Goal: Browse casually: Explore the website without a specific task or goal

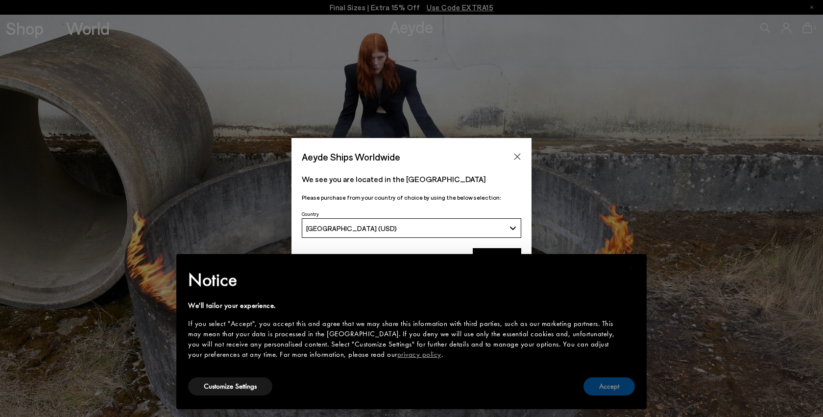
click at [617, 392] on button "Accept" at bounding box center [609, 387] width 51 height 18
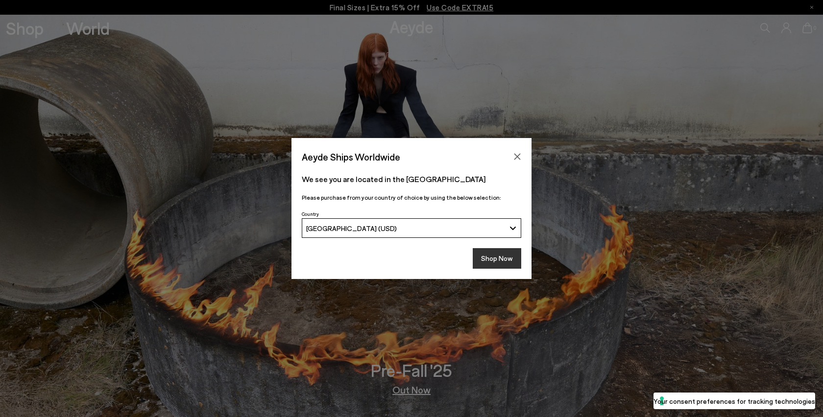
click at [498, 269] on button "Shop Now" at bounding box center [497, 258] width 49 height 21
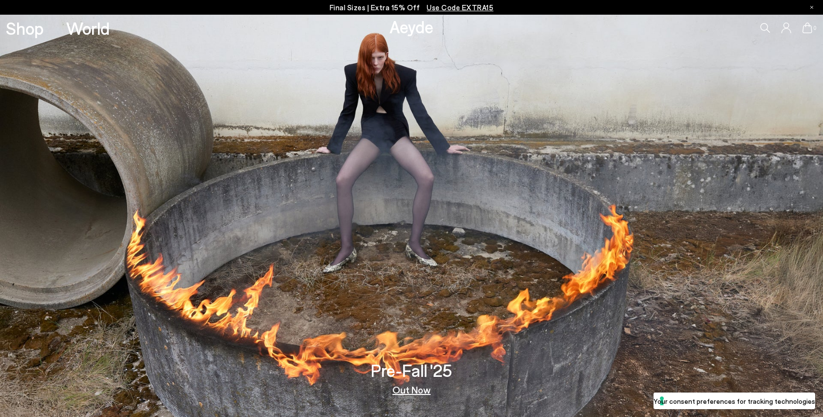
click at [415, 399] on img at bounding box center [411, 216] width 823 height 403
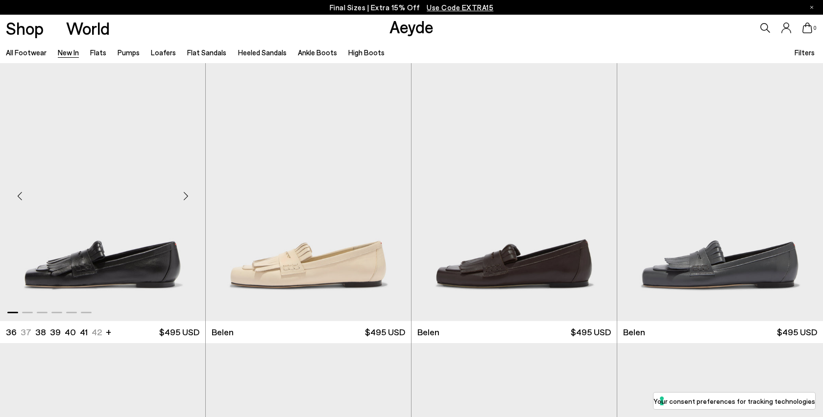
click at [185, 198] on div "Next slide" at bounding box center [185, 196] width 29 height 29
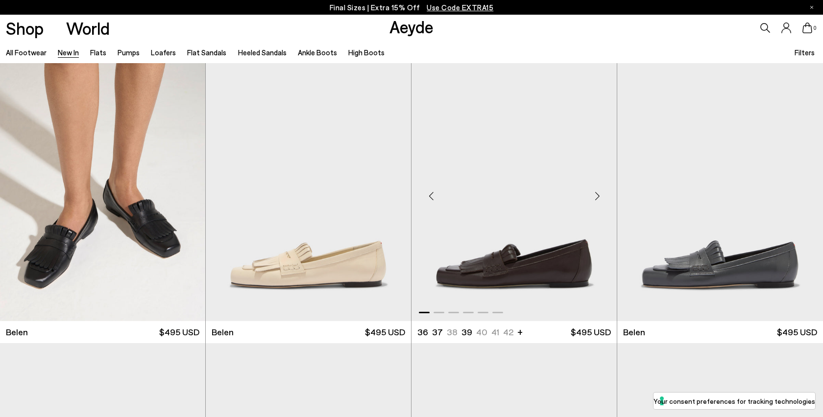
scroll to position [355, 0]
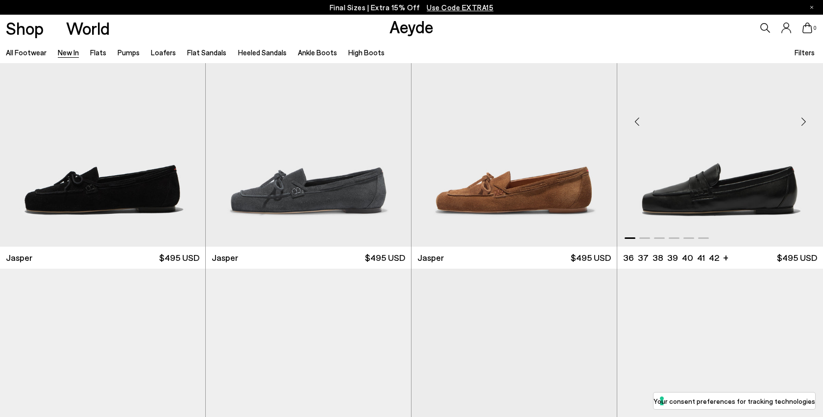
click at [805, 134] on div "Next slide" at bounding box center [803, 121] width 29 height 29
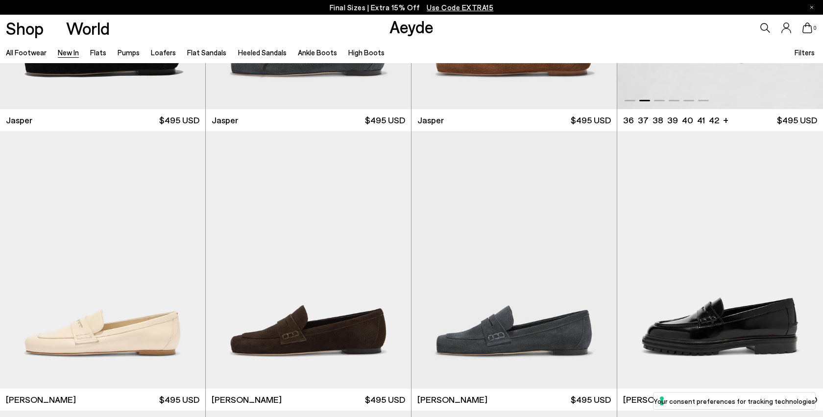
scroll to position [640, 0]
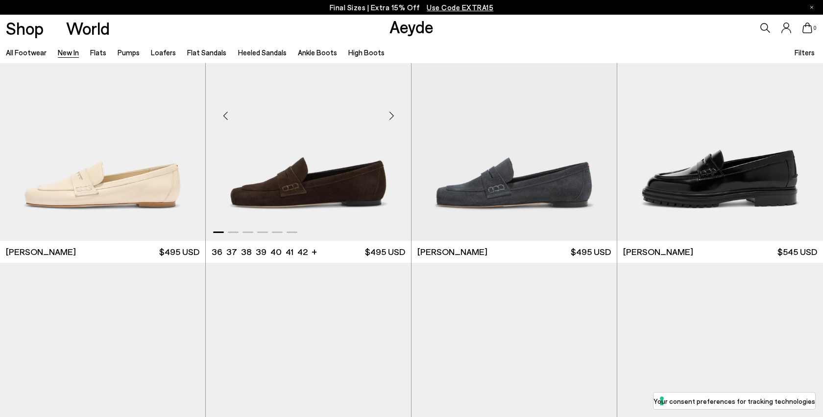
click at [392, 123] on div "Next slide" at bounding box center [391, 115] width 29 height 29
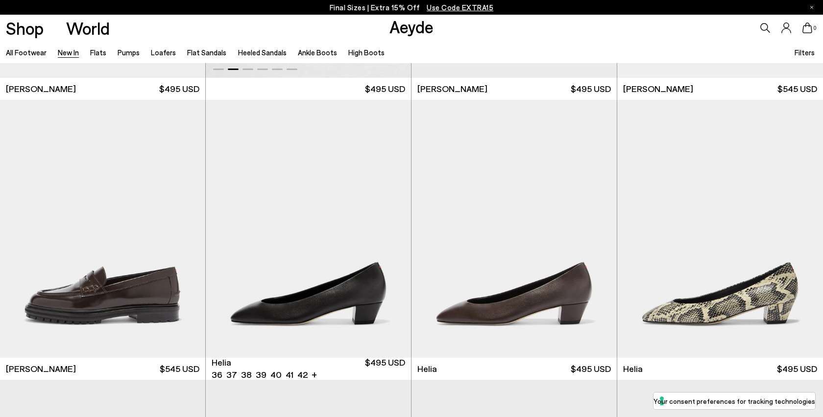
scroll to position [922, 0]
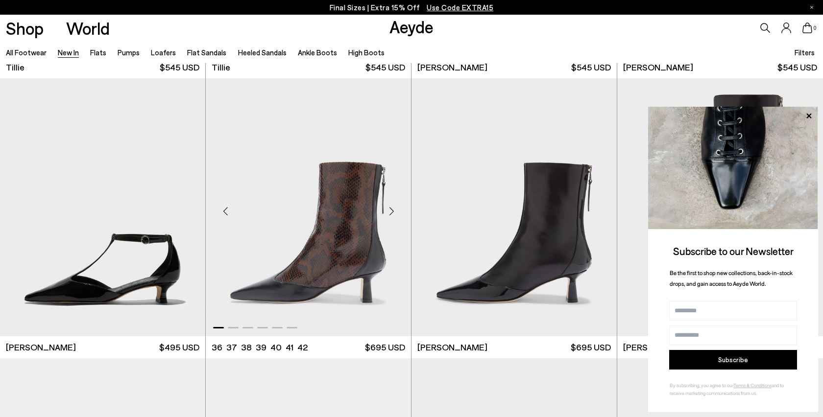
scroll to position [2510, 0]
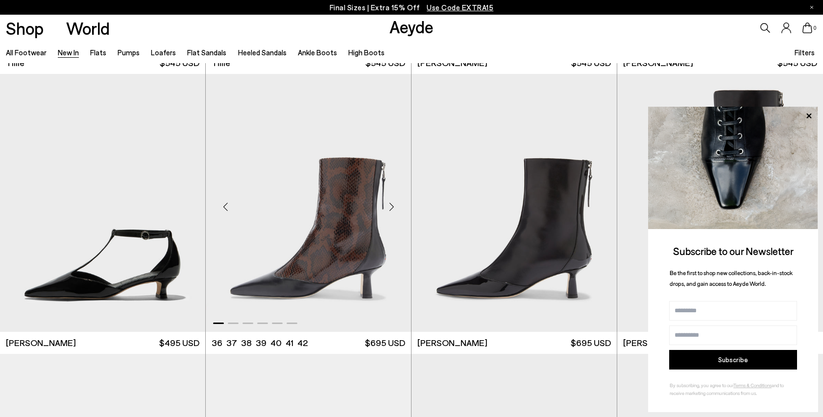
click at [391, 209] on div "Next slide" at bounding box center [391, 206] width 29 height 29
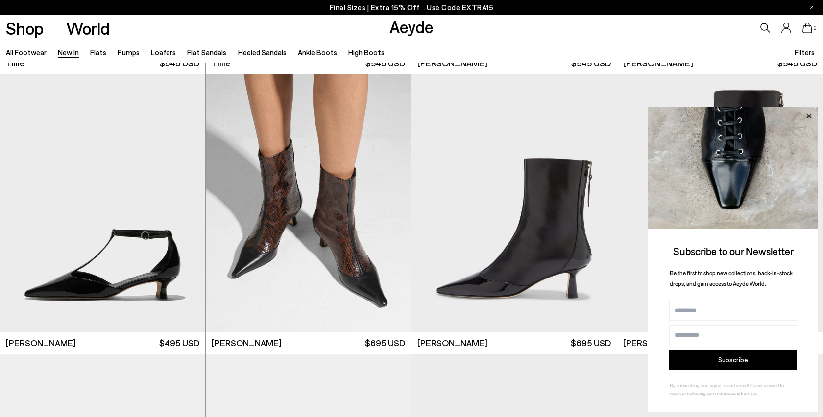
click at [807, 114] on icon at bounding box center [809, 116] width 13 height 13
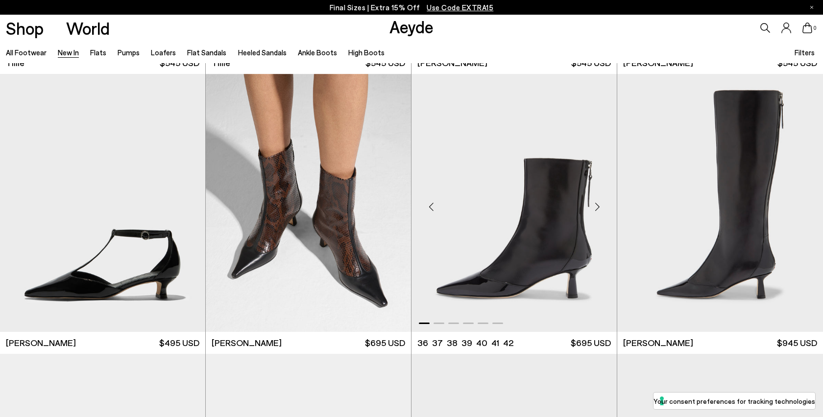
click at [601, 219] on div "Next slide" at bounding box center [597, 206] width 29 height 29
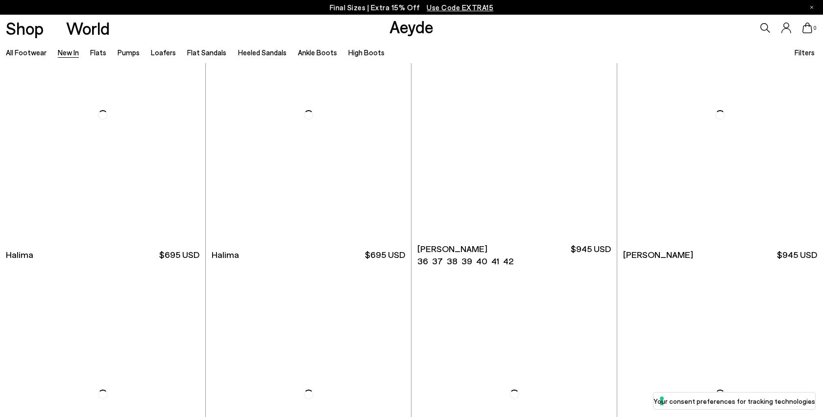
scroll to position [3971, 0]
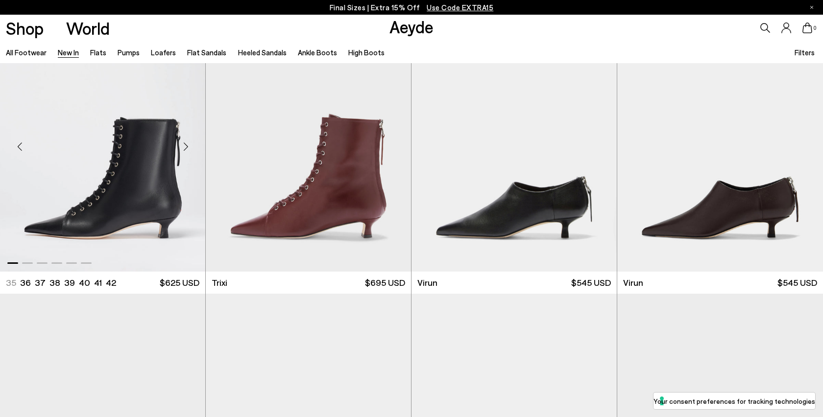
click at [185, 148] on div "Next slide" at bounding box center [185, 146] width 29 height 29
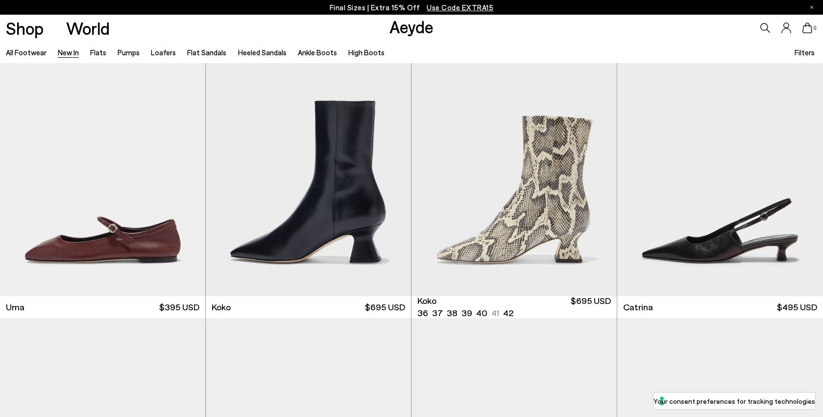
scroll to position [5365, 0]
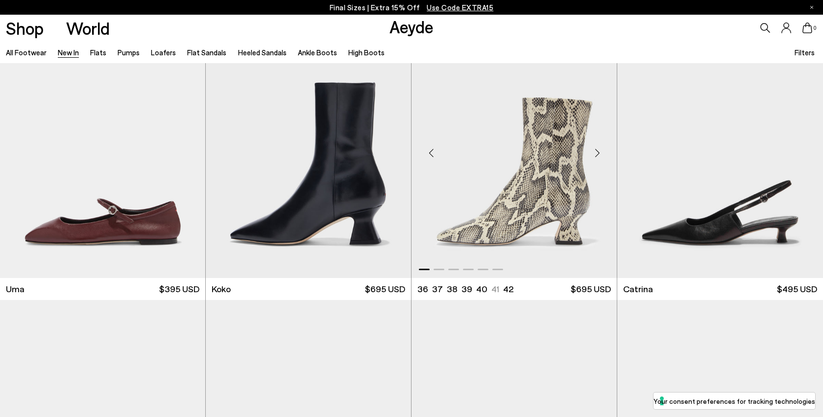
click at [611, 152] on div "Next slide" at bounding box center [597, 152] width 29 height 29
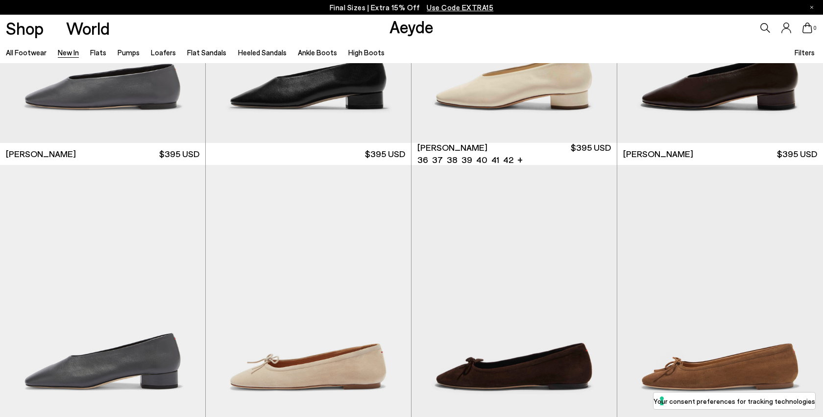
scroll to position [6203, 0]
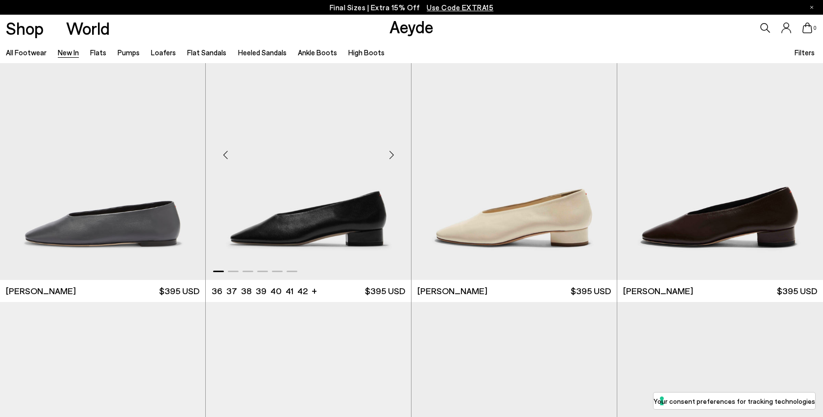
click at [394, 156] on div "Next slide" at bounding box center [391, 154] width 29 height 29
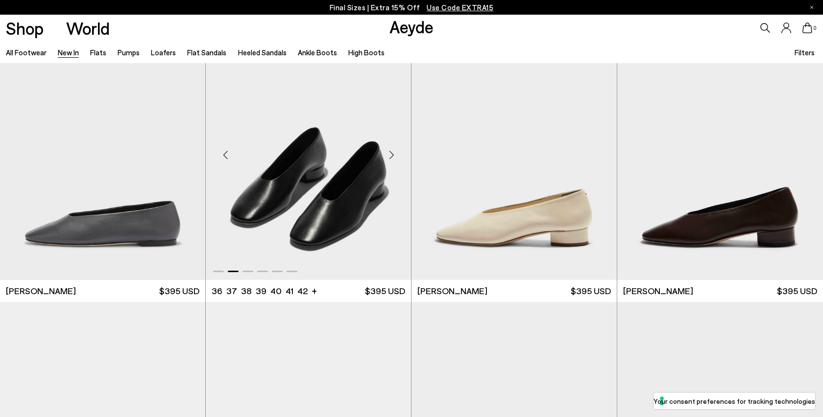
click at [394, 156] on div "Next slide" at bounding box center [391, 154] width 29 height 29
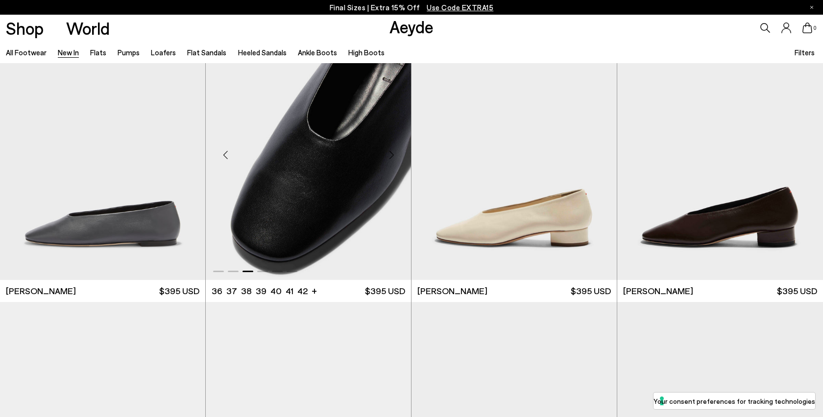
click at [394, 156] on div "Next slide" at bounding box center [391, 154] width 29 height 29
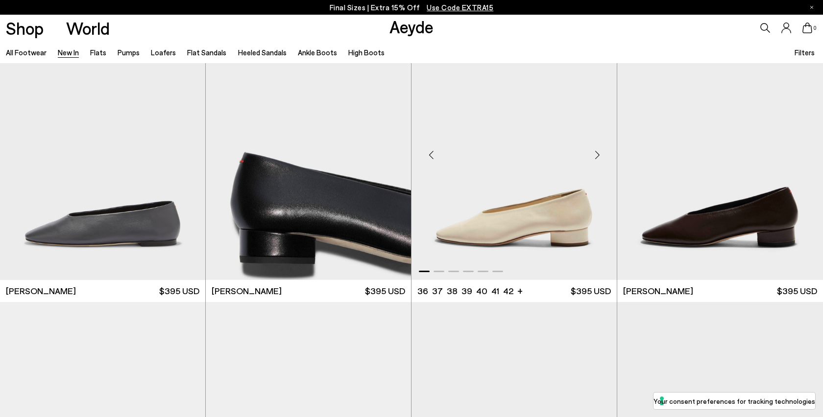
click at [602, 162] on div "Next slide" at bounding box center [597, 154] width 29 height 29
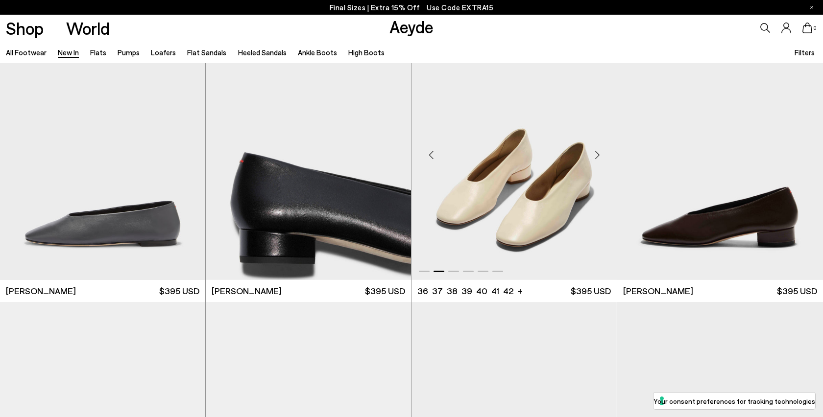
click at [602, 162] on div "Next slide" at bounding box center [597, 154] width 29 height 29
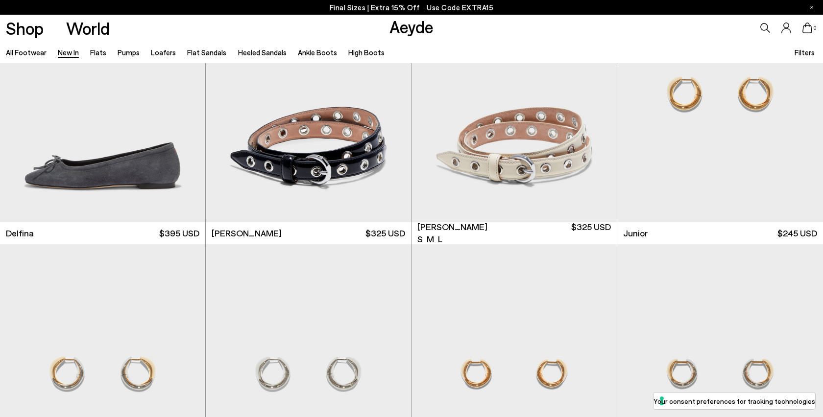
scroll to position [6775, 0]
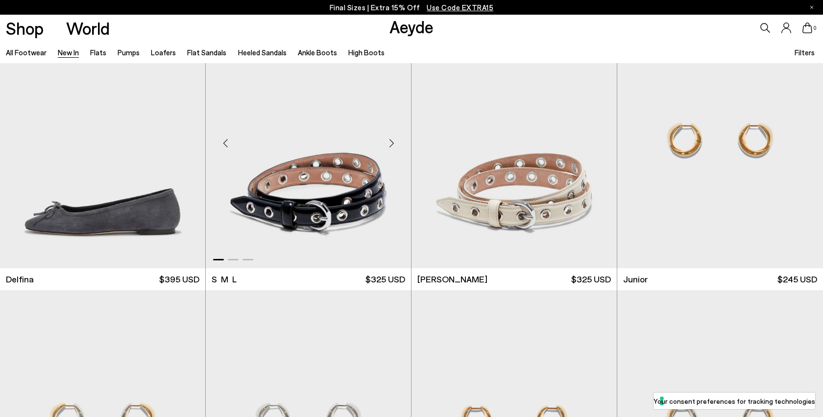
click at [394, 138] on div "Next slide" at bounding box center [391, 143] width 29 height 29
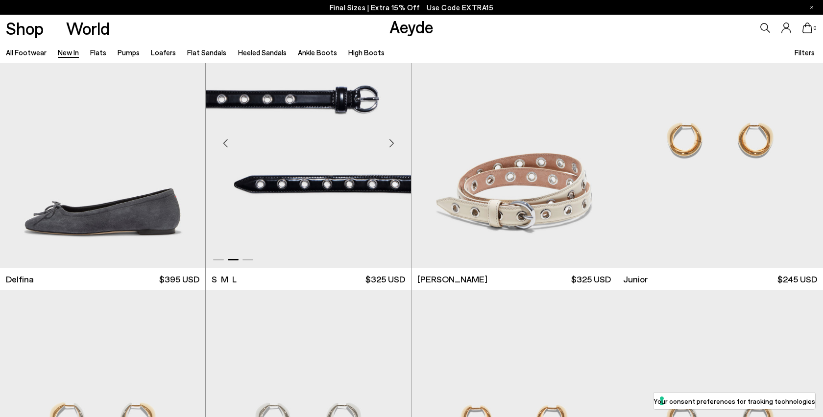
click at [394, 138] on div "Next slide" at bounding box center [391, 143] width 29 height 29
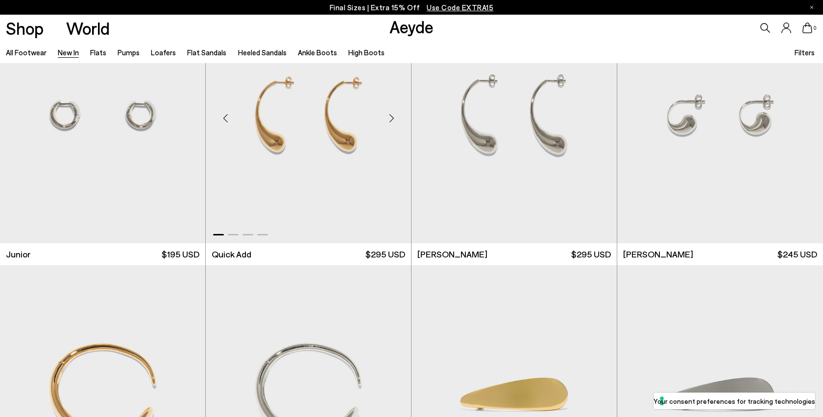
scroll to position [7322, 0]
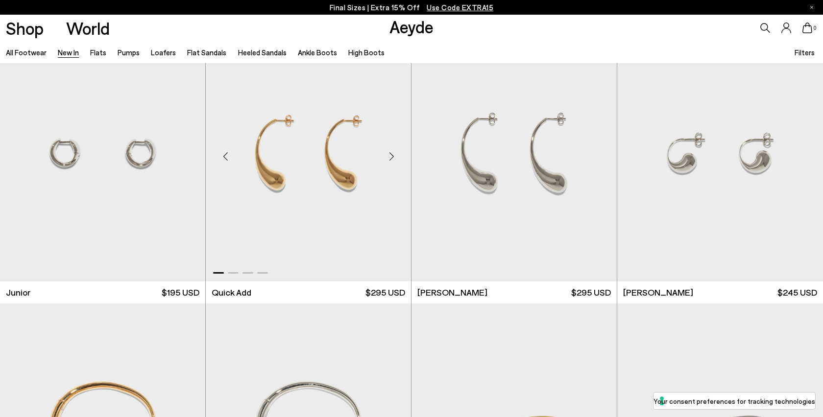
click at [395, 157] on div "Next slide" at bounding box center [391, 156] width 29 height 29
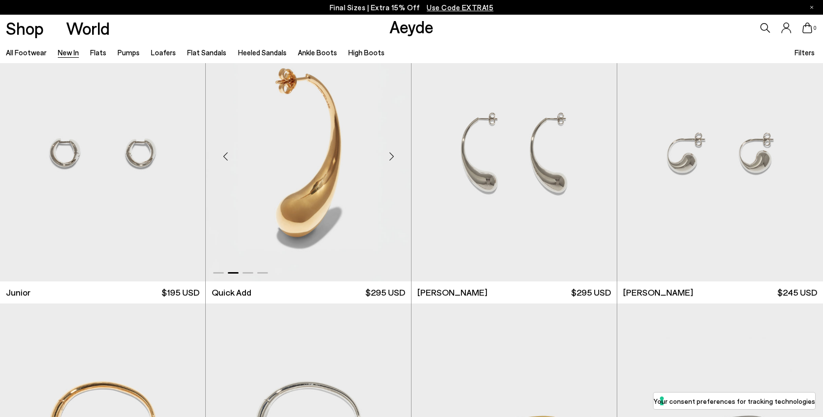
click at [395, 157] on div "Next slide" at bounding box center [391, 156] width 29 height 29
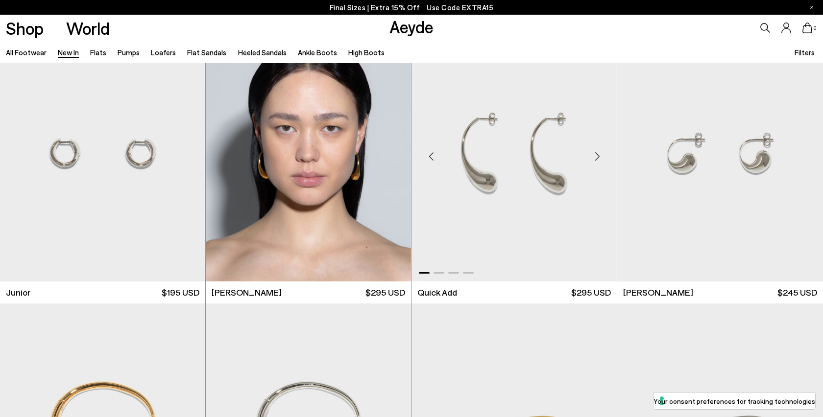
click at [603, 157] on div "Next slide" at bounding box center [597, 156] width 29 height 29
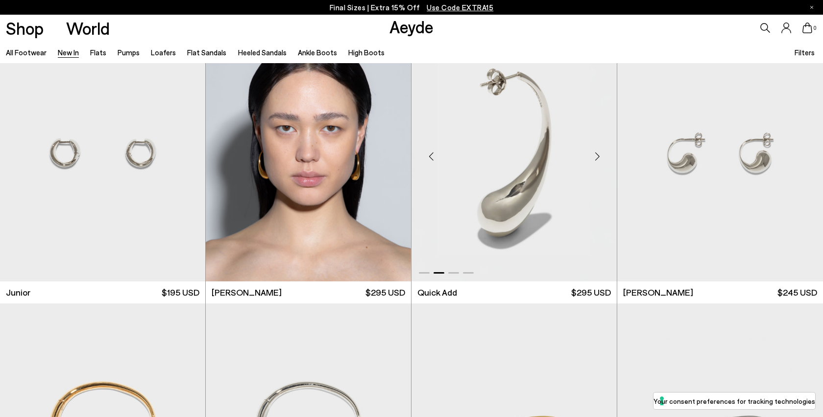
click at [604, 164] on div "Next slide" at bounding box center [597, 156] width 29 height 29
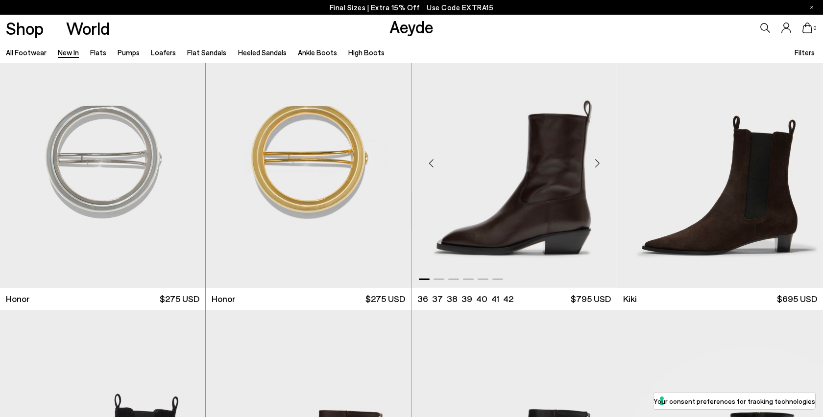
scroll to position [7877, 0]
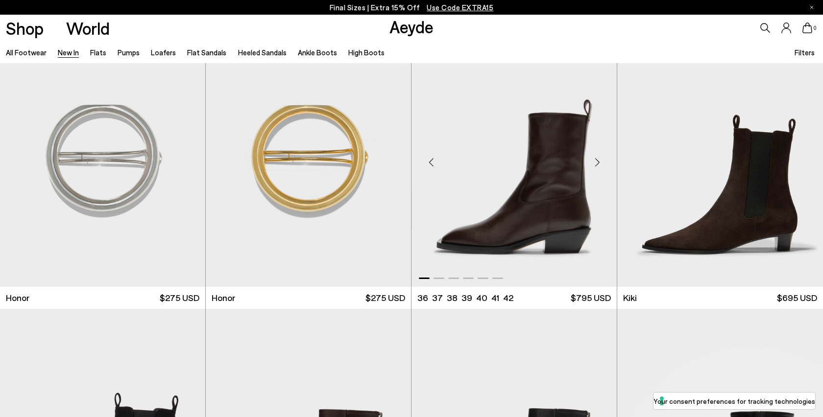
click at [601, 163] on div "Next slide" at bounding box center [597, 161] width 29 height 29
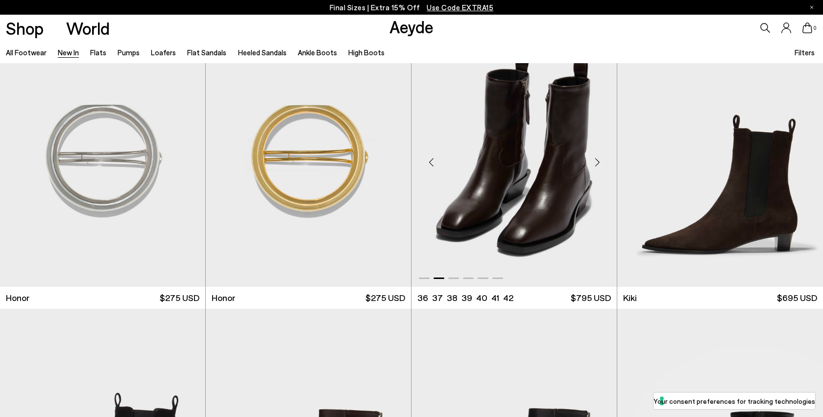
click at [601, 163] on div "Next slide" at bounding box center [597, 161] width 29 height 29
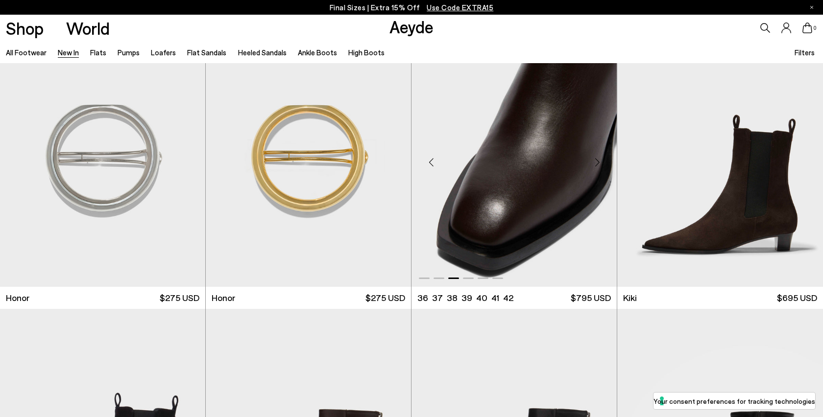
click at [601, 163] on div "Next slide" at bounding box center [597, 161] width 29 height 29
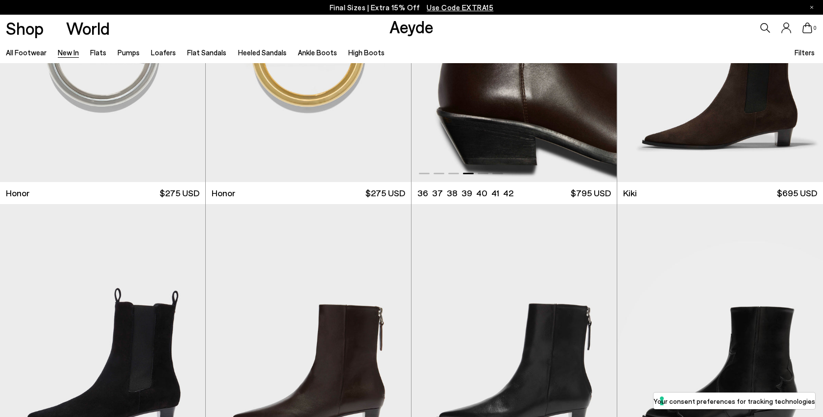
scroll to position [8175, 0]
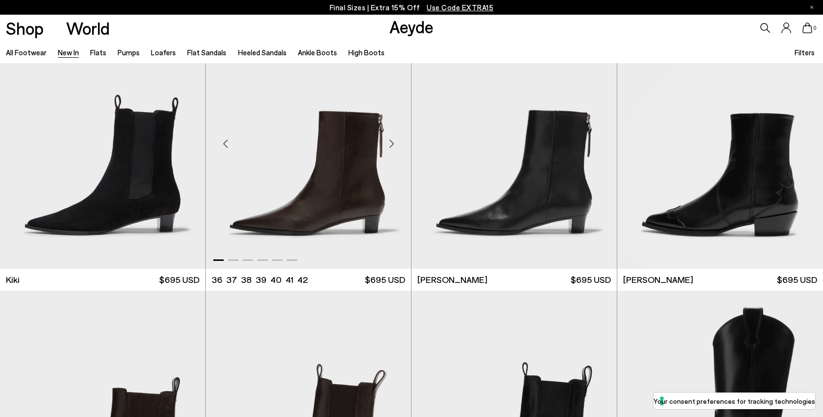
click at [393, 154] on div "Next slide" at bounding box center [391, 143] width 29 height 29
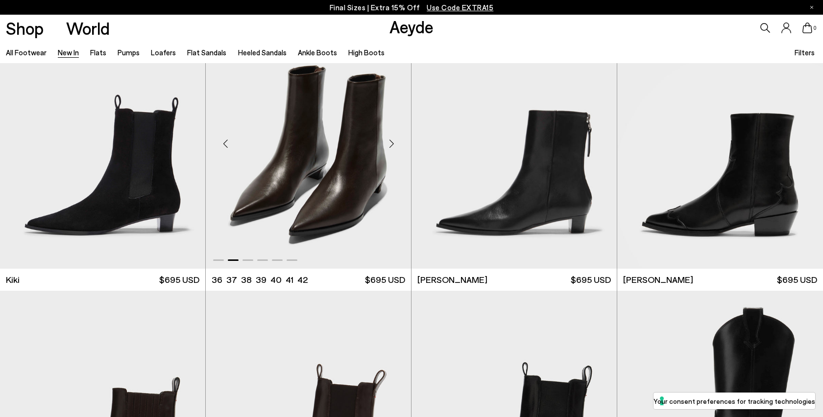
click at [393, 154] on div "Next slide" at bounding box center [391, 143] width 29 height 29
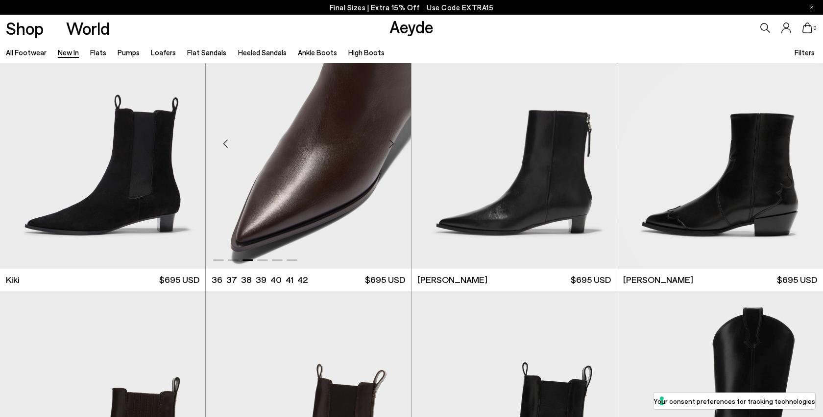
click at [393, 154] on div "Next slide" at bounding box center [391, 143] width 29 height 29
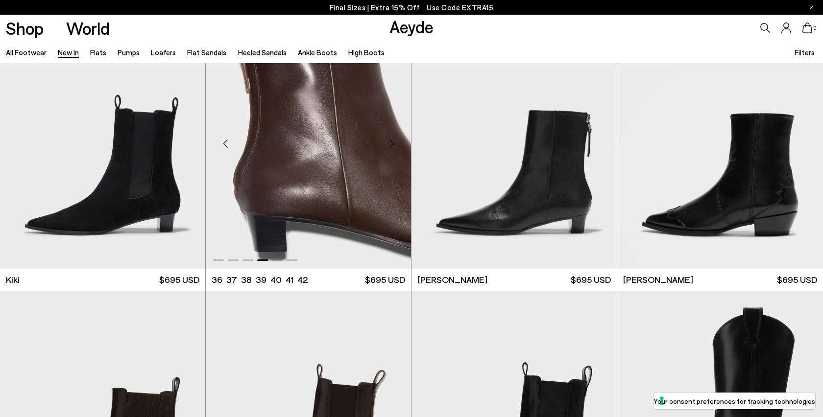
click at [393, 154] on div "Next slide" at bounding box center [391, 143] width 29 height 29
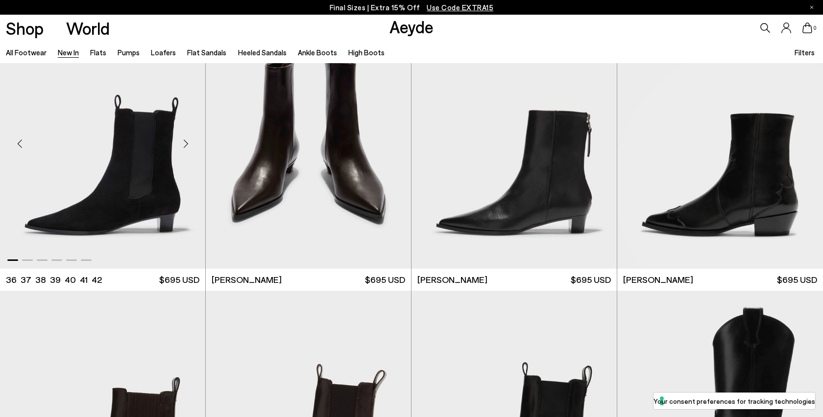
click at [186, 157] on div "Next slide" at bounding box center [185, 143] width 29 height 29
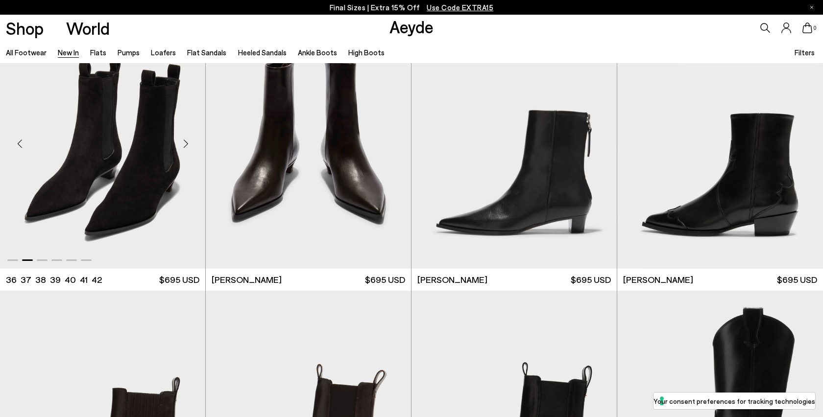
click at [186, 157] on div "Next slide" at bounding box center [185, 143] width 29 height 29
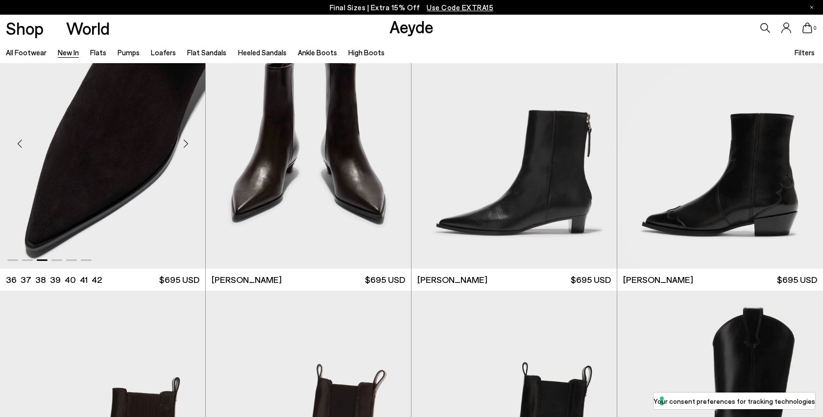
click at [186, 157] on div "Next slide" at bounding box center [185, 143] width 29 height 29
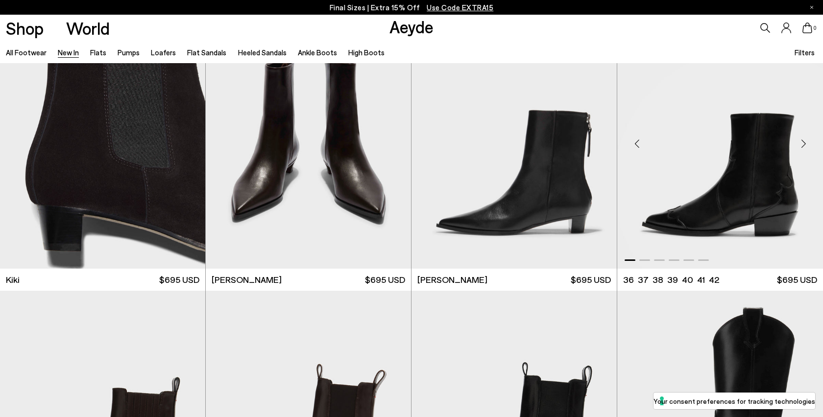
click at [806, 145] on div "Next slide" at bounding box center [803, 143] width 29 height 29
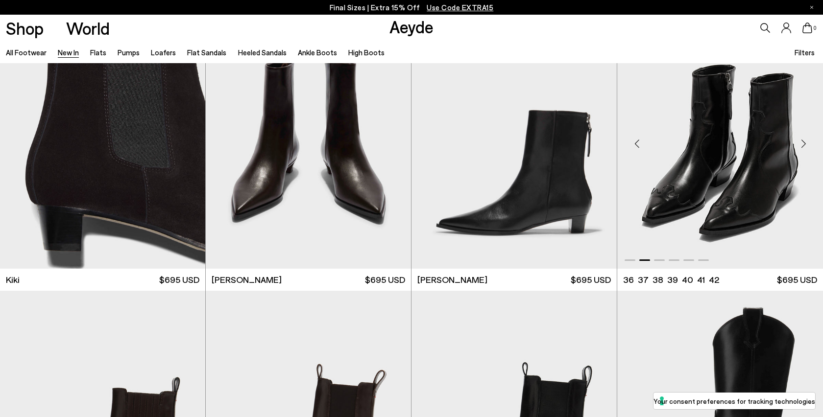
click at [806, 145] on div "Next slide" at bounding box center [803, 143] width 29 height 29
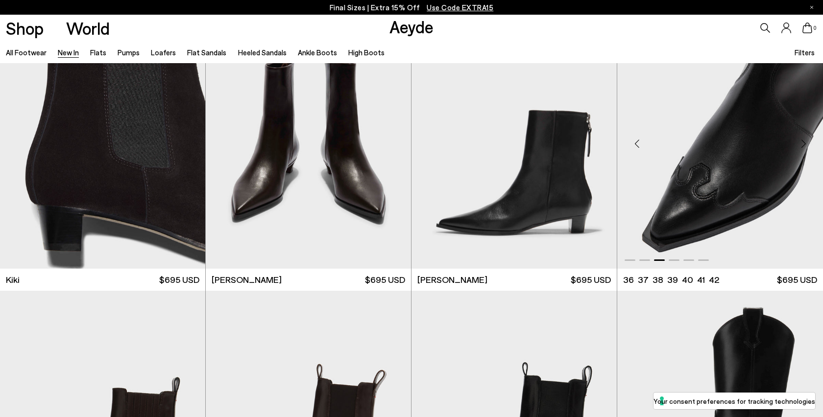
click at [806, 145] on div "Next slide" at bounding box center [803, 143] width 29 height 29
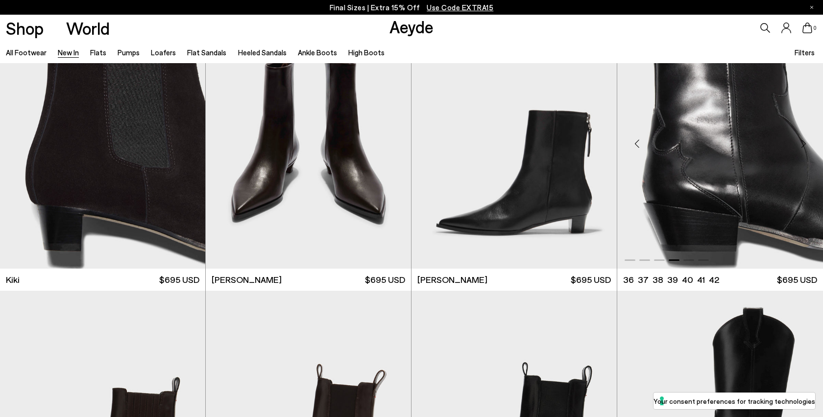
click at [806, 145] on div "Next slide" at bounding box center [803, 143] width 29 height 29
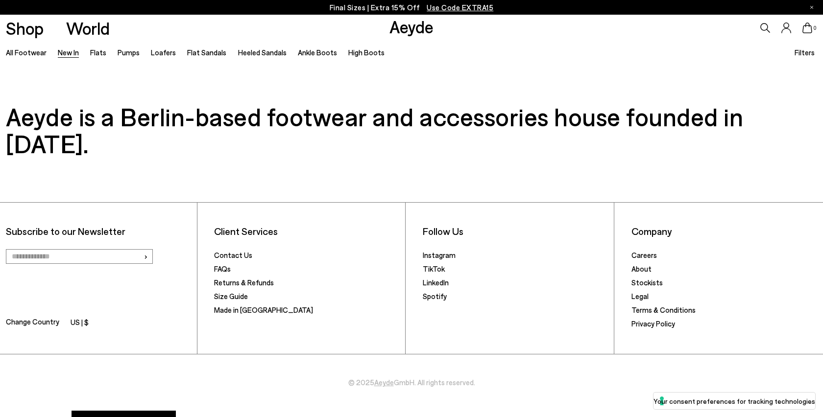
scroll to position [9548, 0]
